Goal: Information Seeking & Learning: Learn about a topic

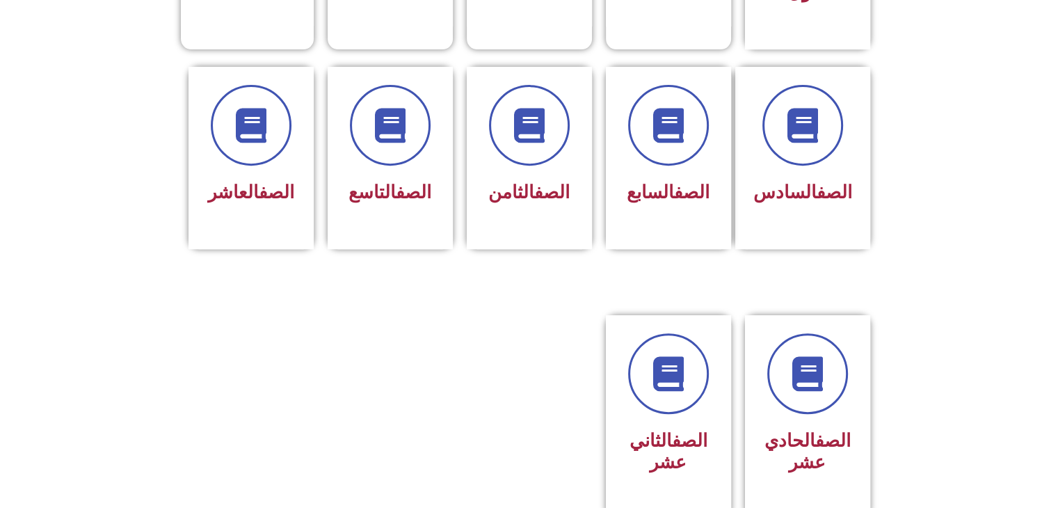
scroll to position [584, 0]
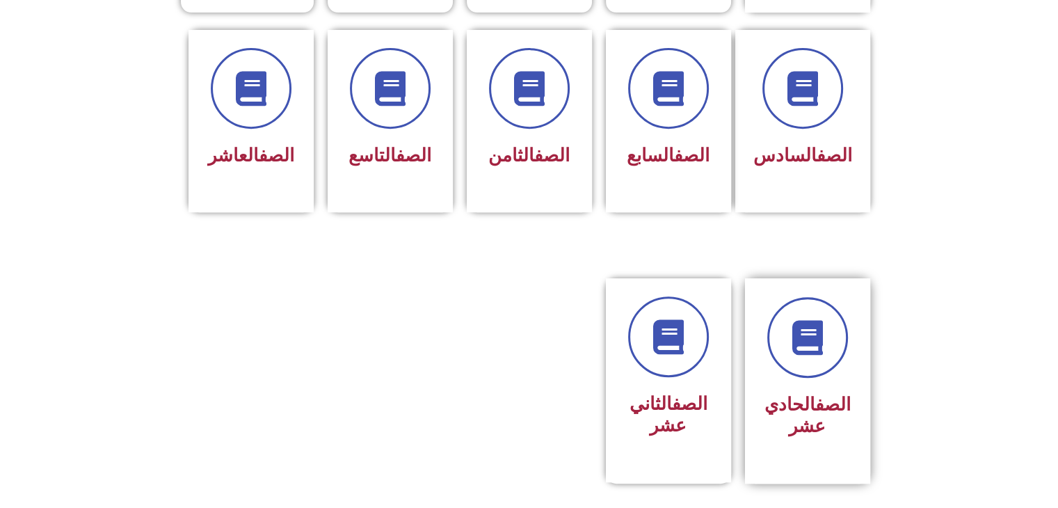
click at [843, 404] on h3 "الصف الحادي عشر" at bounding box center [808, 415] width 88 height 43
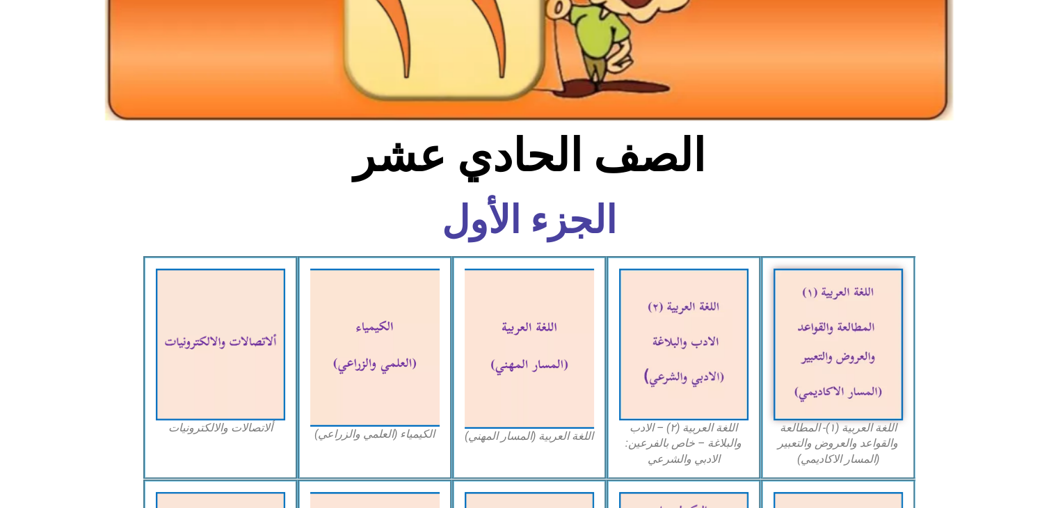
scroll to position [232, 0]
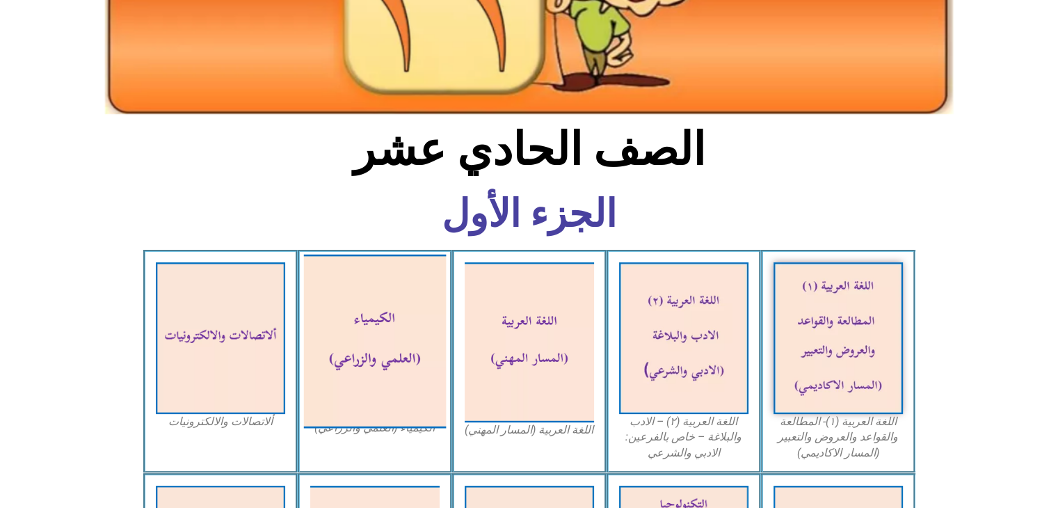
click at [420, 377] on img at bounding box center [374, 341] width 143 height 174
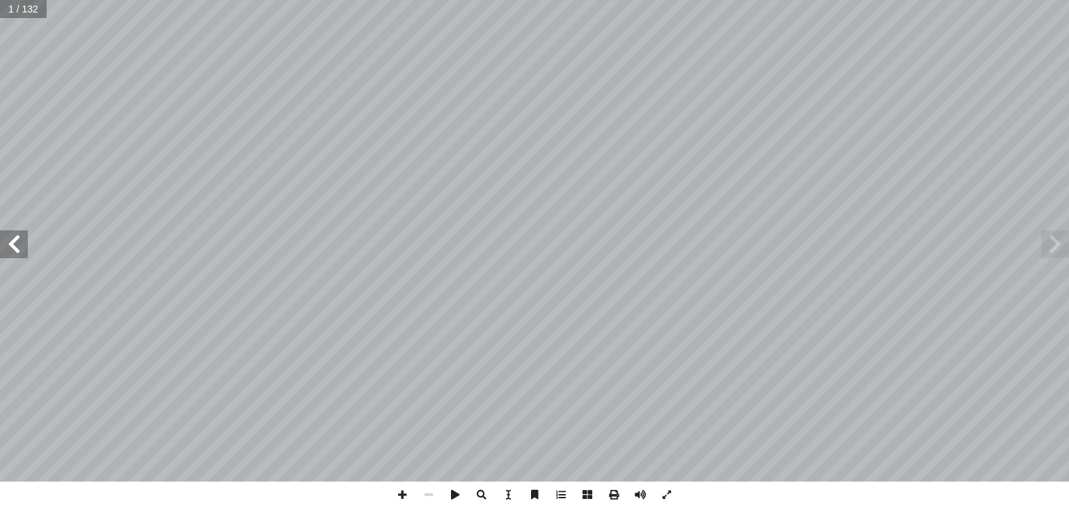
click at [17, 257] on span at bounding box center [14, 244] width 28 height 28
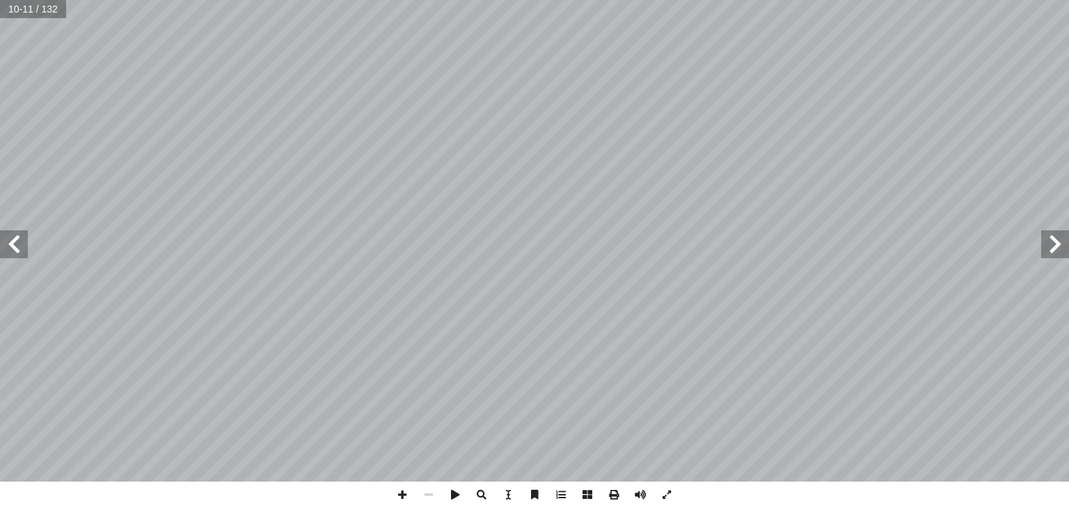
click at [17, 257] on span at bounding box center [14, 244] width 28 height 28
click at [1046, 242] on span at bounding box center [1055, 244] width 28 height 28
click at [19, 250] on span at bounding box center [14, 244] width 28 height 28
click at [1052, 243] on span at bounding box center [1055, 244] width 28 height 28
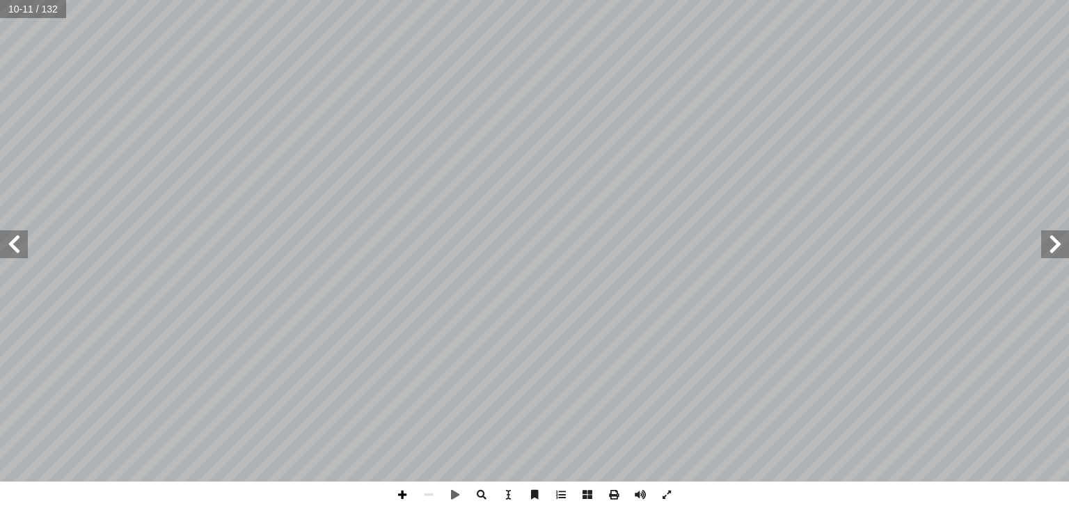
click at [408, 499] on span at bounding box center [402, 494] width 26 height 26
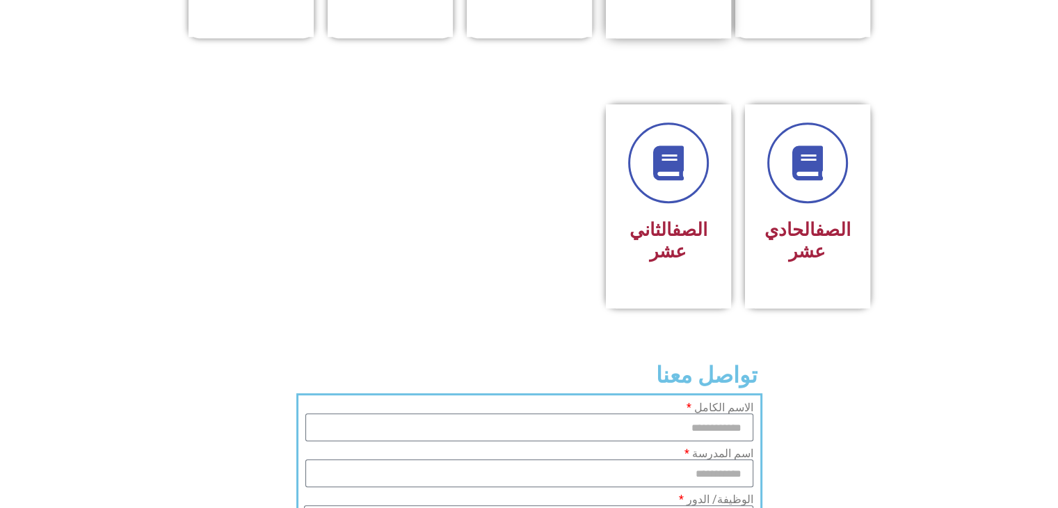
scroll to position [765, 0]
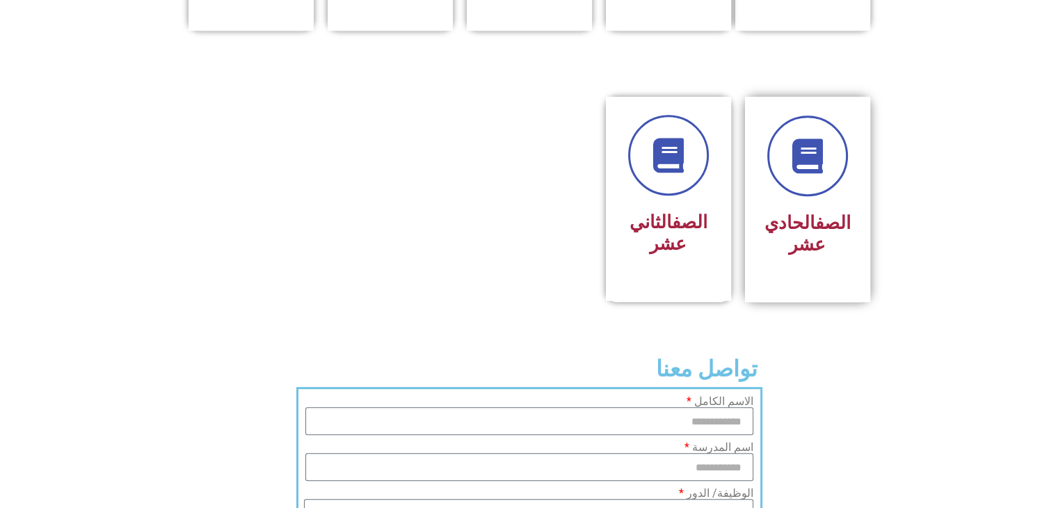
click at [777, 170] on div "الصف الحادي عشر" at bounding box center [808, 189] width 88 height 147
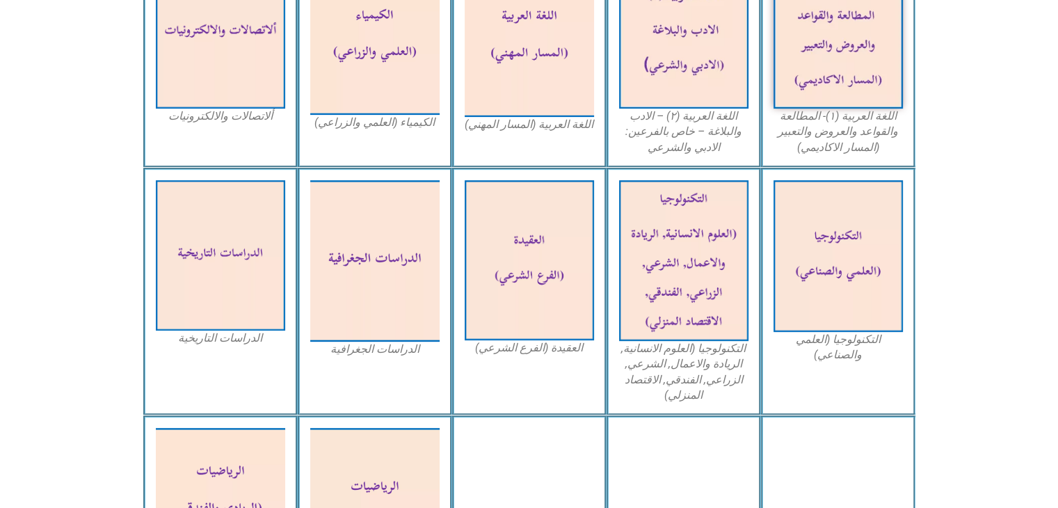
scroll to position [348, 0]
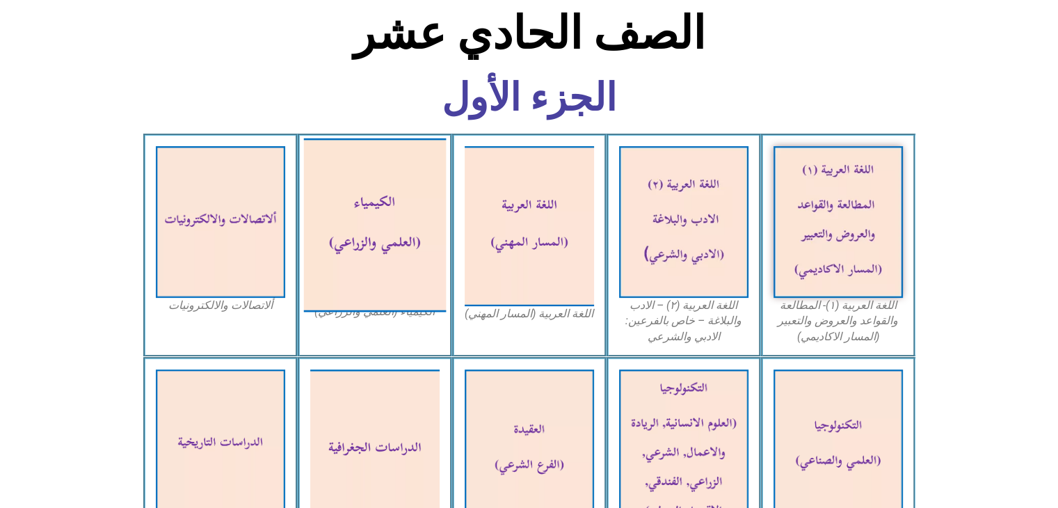
click at [399, 219] on img at bounding box center [374, 225] width 143 height 174
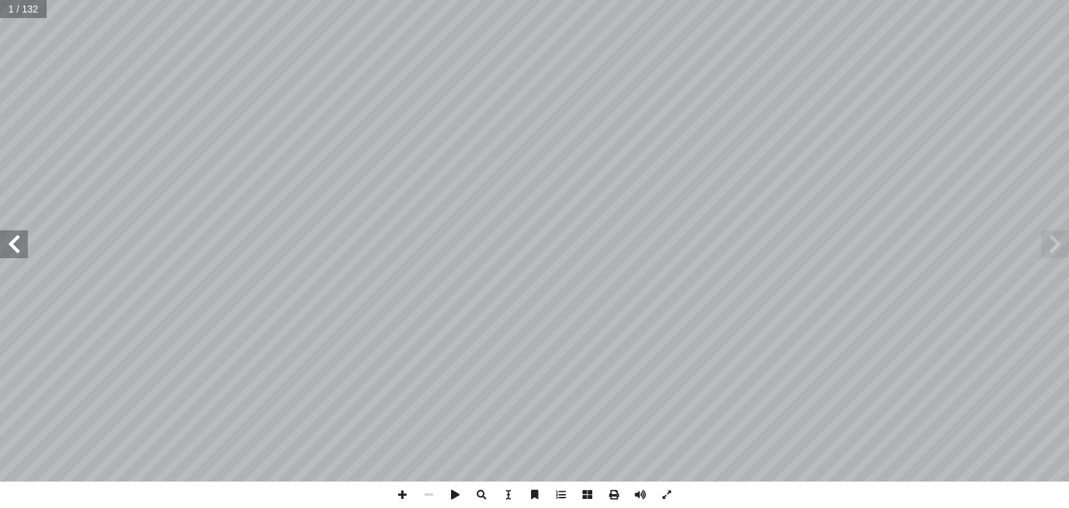
click at [18, 249] on span at bounding box center [14, 244] width 28 height 28
click at [13, 250] on span at bounding box center [14, 244] width 28 height 28
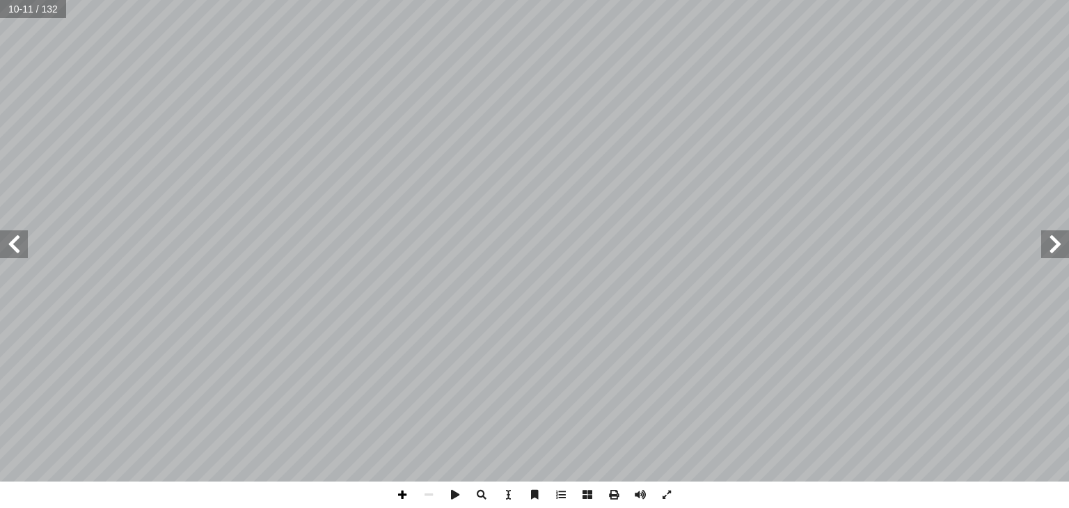
click at [399, 493] on span at bounding box center [402, 494] width 26 height 26
